Goal: Transaction & Acquisition: Purchase product/service

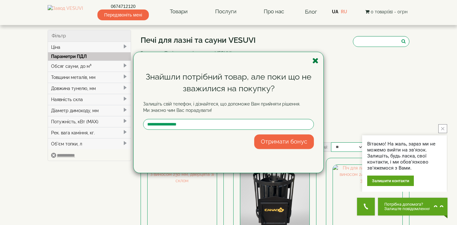
click at [317, 60] on icon "button" at bounding box center [315, 61] width 6 height 8
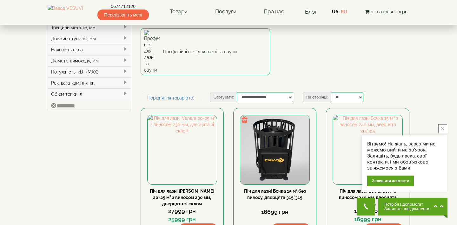
scroll to position [50, 0]
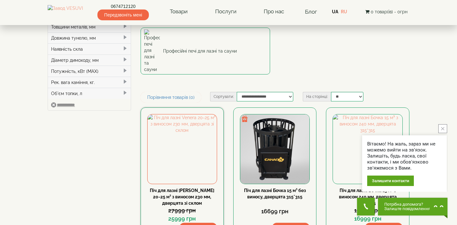
click at [179, 188] on link "Піч для лазні [PERSON_NAME] 20-25 м³ з виносом 230 мм, дверцята зі склом" at bounding box center [182, 197] width 64 height 18
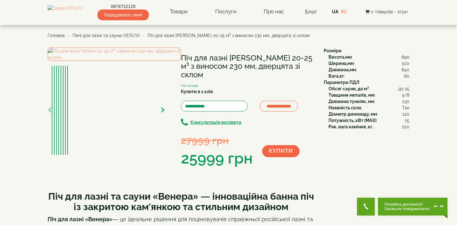
click at [163, 113] on icon "button" at bounding box center [163, 111] width 4 height 6
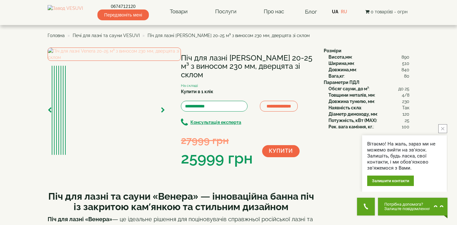
click at [127, 61] on img at bounding box center [114, 54] width 133 height 13
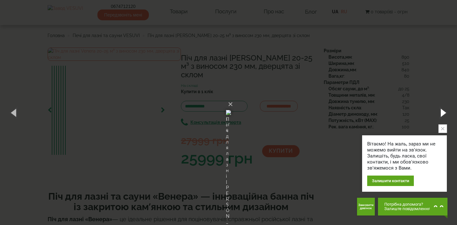
click at [443, 111] on button "button" at bounding box center [443, 112] width 29 height 35
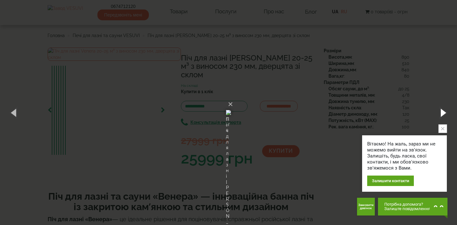
click at [443, 111] on button "button" at bounding box center [443, 112] width 29 height 35
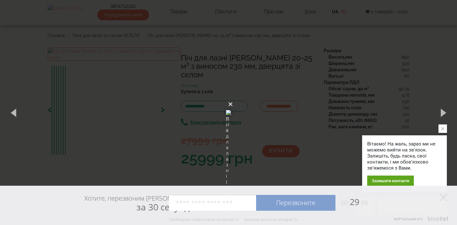
click at [233, 97] on button "×" at bounding box center [230, 104] width 5 height 14
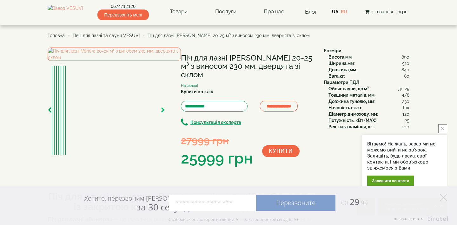
click at [162, 113] on icon "button" at bounding box center [163, 111] width 4 height 6
click at [136, 61] on img at bounding box center [114, 54] width 133 height 13
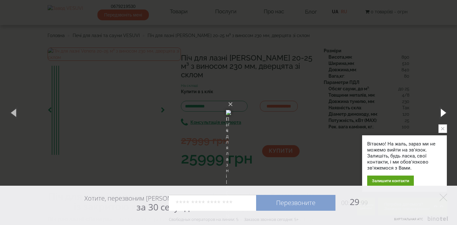
click at [445, 112] on button "button" at bounding box center [443, 112] width 29 height 35
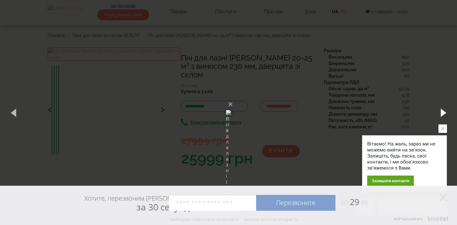
click at [445, 112] on button "button" at bounding box center [443, 112] width 29 height 35
click at [233, 97] on button "×" at bounding box center [230, 104] width 5 height 14
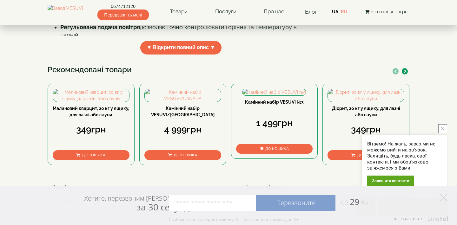
scroll to position [279, 0]
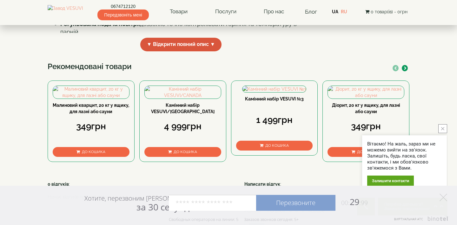
click at [215, 51] on span "▼ Відкрити повний опис ▼" at bounding box center [180, 45] width 81 height 14
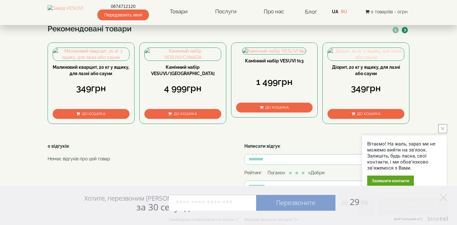
scroll to position [709, 0]
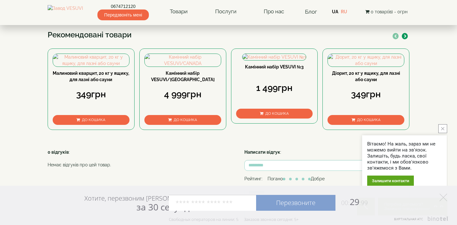
click at [405, 38] on icon "button" at bounding box center [405, 36] width 3 height 3
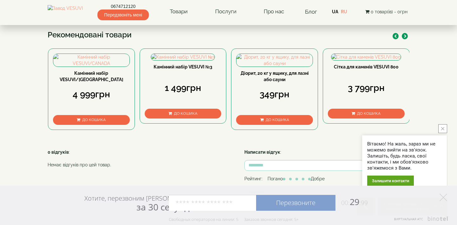
click at [405, 38] on icon "button" at bounding box center [405, 36] width 3 height 3
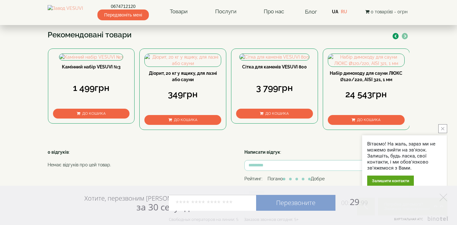
click at [405, 38] on icon "button" at bounding box center [405, 36] width 3 height 3
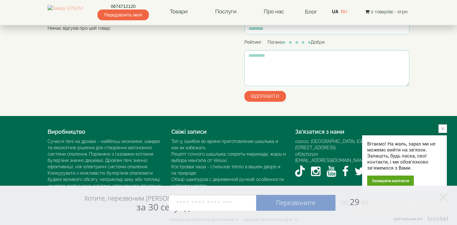
scroll to position [918, 0]
click at [443, 129] on icon "close button" at bounding box center [442, 128] width 3 height 3
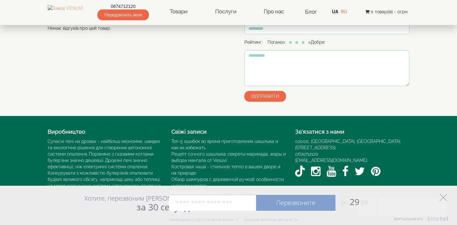
click at [444, 197] on icon at bounding box center [444, 198] width 8 height 8
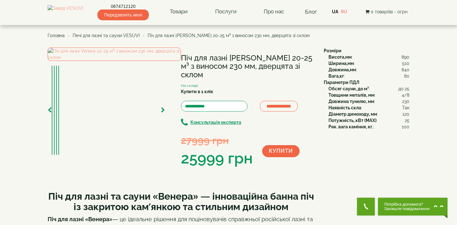
scroll to position [0, 0]
click at [131, 36] on span "Печі для лазні та сауни VESUVI" at bounding box center [106, 35] width 67 height 5
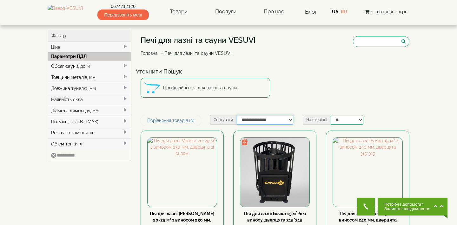
click at [289, 119] on select "**********" at bounding box center [265, 120] width 57 height 10
select select "**********"
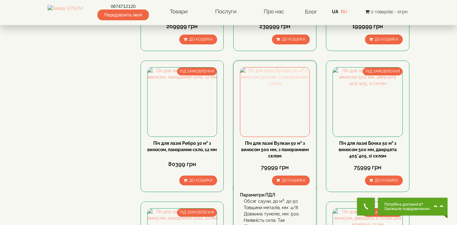
scroll to position [212, 0]
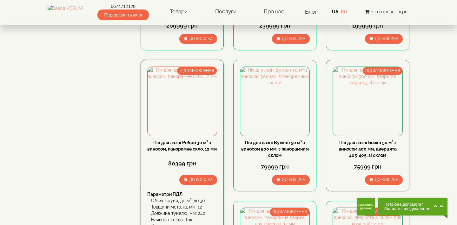
click at [185, 150] on link "Піч для лазні Ребро 30 м³ з виносом, панорамне скло, 12 мм" at bounding box center [182, 145] width 70 height 11
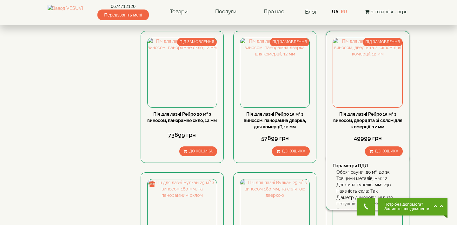
scroll to position [380, 0]
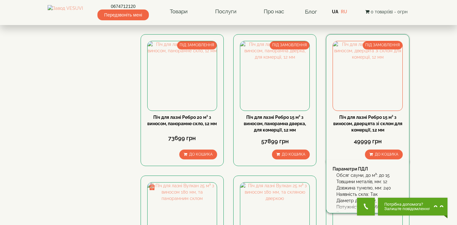
click at [359, 124] on link "Піч для лазні Ребро 15 м³ з виносом, дверцята зі склом для комерції, 12 мм" at bounding box center [367, 124] width 69 height 18
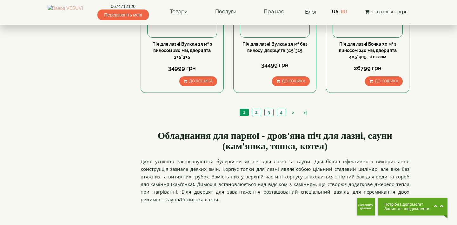
scroll to position [744, 0]
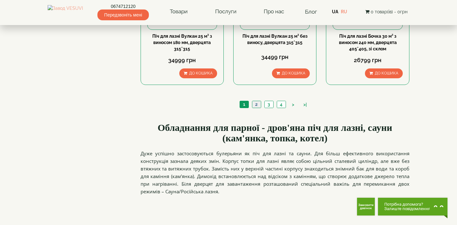
click at [259, 104] on link "2" at bounding box center [256, 104] width 9 height 7
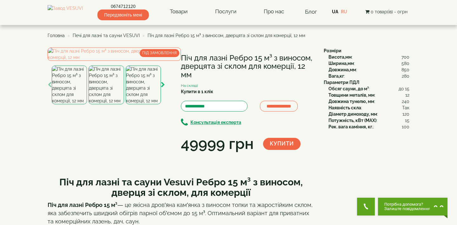
click at [163, 88] on icon "button" at bounding box center [163, 85] width 4 height 6
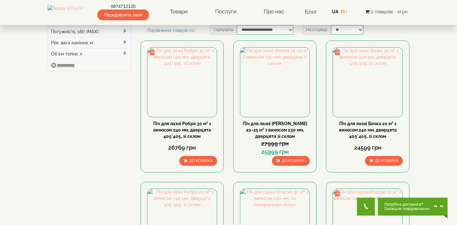
scroll to position [91, 0]
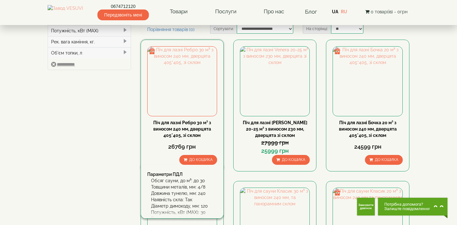
click at [188, 127] on link "Піч для лазні Ребро 30 м³ з виносом 240 мм, дверцята 405*405, зі склом" at bounding box center [182, 129] width 58 height 18
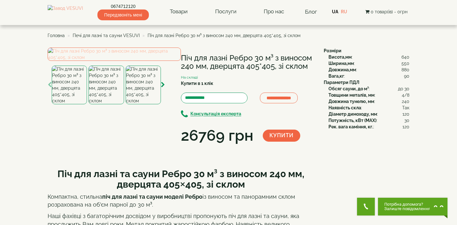
click at [115, 61] on img at bounding box center [114, 54] width 133 height 13
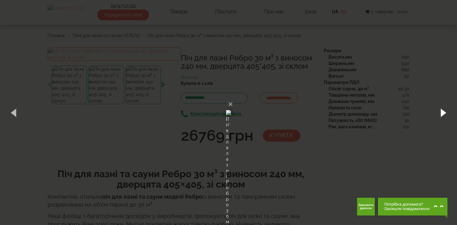
click at [441, 113] on button "button" at bounding box center [443, 112] width 29 height 35
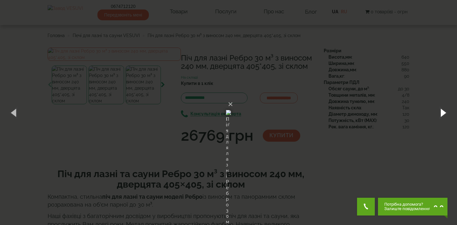
click at [441, 113] on button "button" at bounding box center [443, 112] width 29 height 35
click at [233, 97] on button "×" at bounding box center [230, 104] width 5 height 14
